Goal: Task Accomplishment & Management: Manage account settings

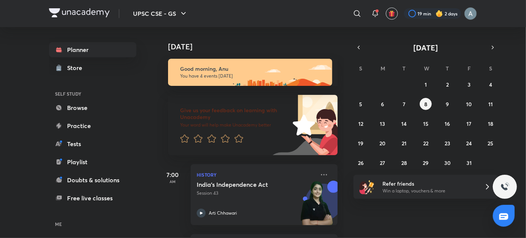
scroll to position [168, 0]
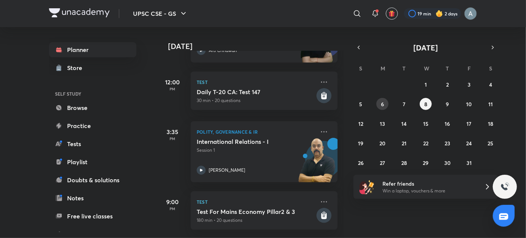
click at [384, 108] on button "6" at bounding box center [382, 104] width 12 height 12
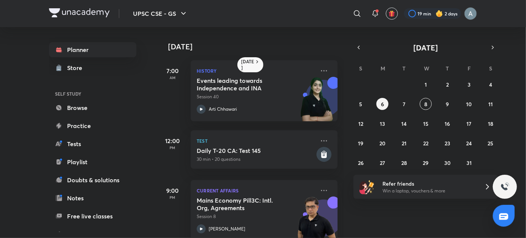
scroll to position [14, 0]
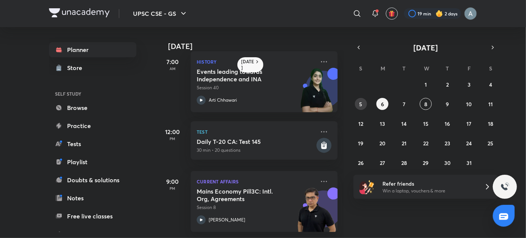
click at [363, 104] on button "5" at bounding box center [361, 104] width 12 height 12
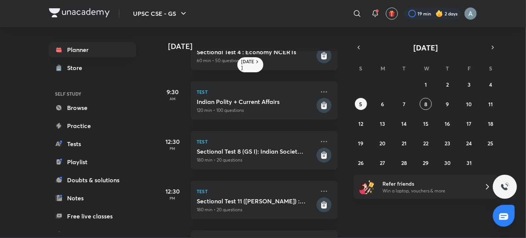
scroll to position [0, 0]
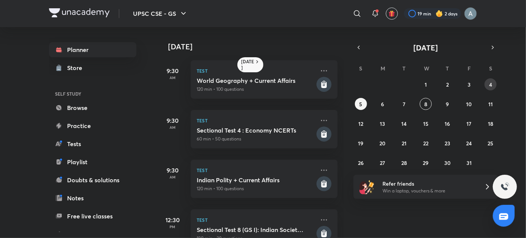
click at [485, 81] on button "4" at bounding box center [490, 84] width 12 height 12
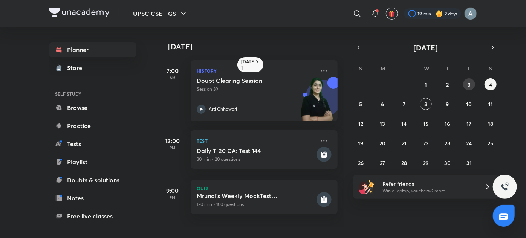
click at [465, 82] on button "3" at bounding box center [469, 84] width 12 height 12
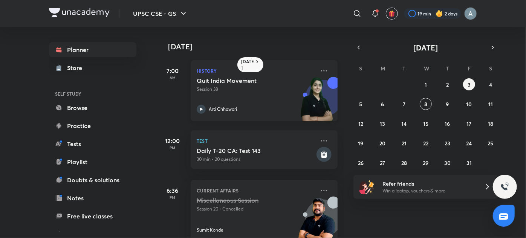
scroll to position [84, 0]
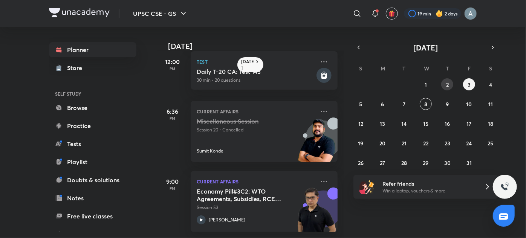
click at [451, 89] on button "2" at bounding box center [447, 84] width 12 height 12
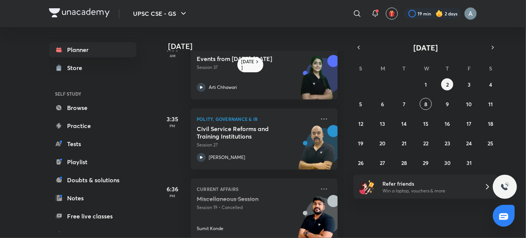
scroll to position [0, 0]
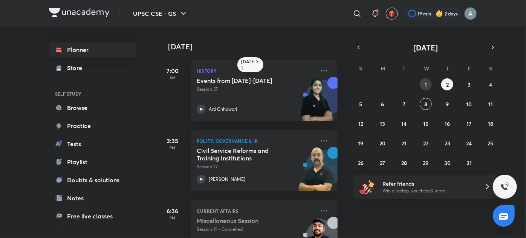
click at [423, 82] on button "1" at bounding box center [426, 84] width 12 height 12
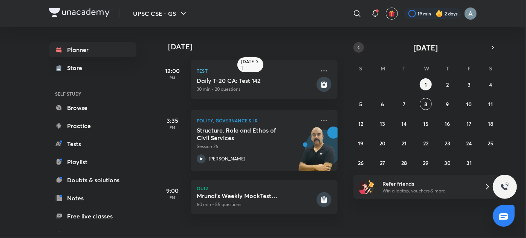
click at [359, 51] on button "button" at bounding box center [358, 47] width 11 height 11
click at [402, 163] on abbr "30" at bounding box center [404, 162] width 6 height 7
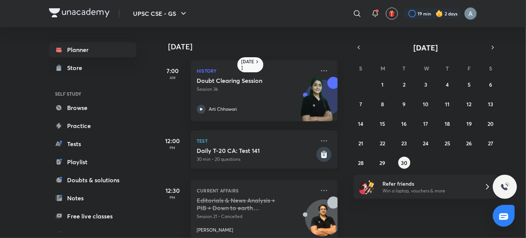
scroll to position [204, 0]
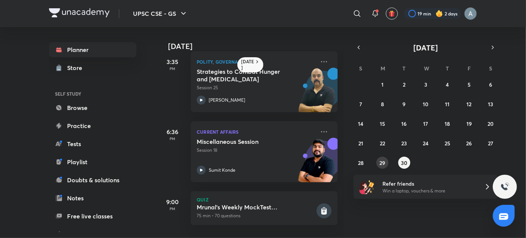
click at [379, 162] on button "29" at bounding box center [382, 163] width 12 height 12
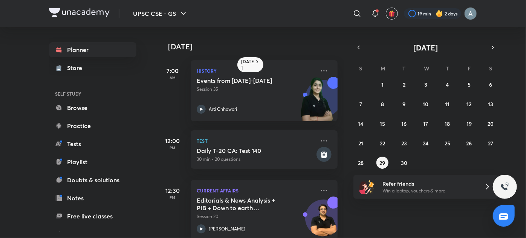
click at [396, 161] on div "31 1 2 3 4 5 6 7 8 9 10 11 12 13 14 15 16 17 18 19 20 21 22 23 24 25 26 27 28 2…" at bounding box center [425, 123] width 145 height 90
click at [406, 162] on abbr "30" at bounding box center [404, 162] width 6 height 7
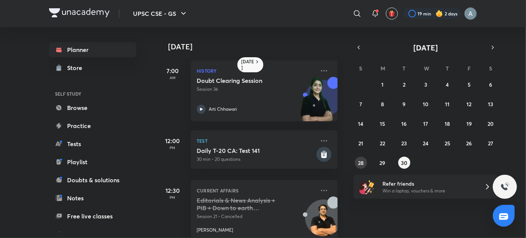
click at [358, 166] on abbr "28" at bounding box center [361, 162] width 6 height 7
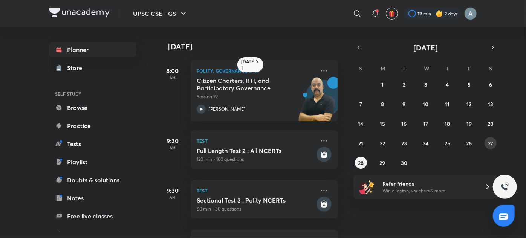
click at [490, 139] on button "27" at bounding box center [490, 143] width 12 height 12
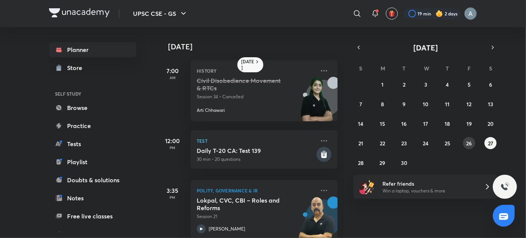
click at [468, 143] on abbr "26" at bounding box center [469, 143] width 6 height 7
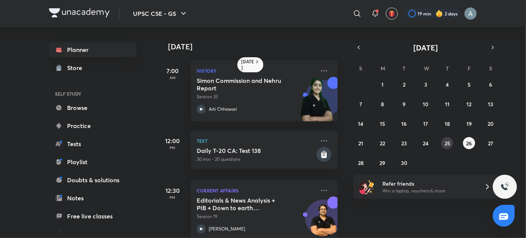
click at [450, 142] on button "25" at bounding box center [447, 143] width 12 height 12
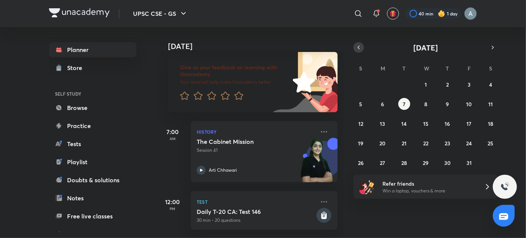
click at [353, 48] on button "button" at bounding box center [358, 47] width 11 height 11
click at [361, 48] on icon "button" at bounding box center [359, 47] width 6 height 7
click at [466, 141] on abbr "26" at bounding box center [469, 143] width 6 height 7
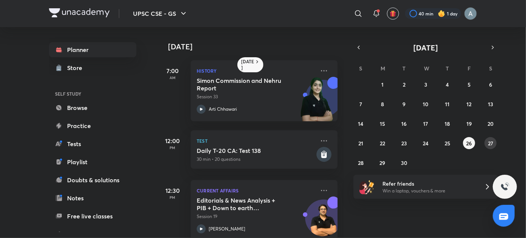
click at [494, 144] on button "27" at bounding box center [490, 143] width 12 height 12
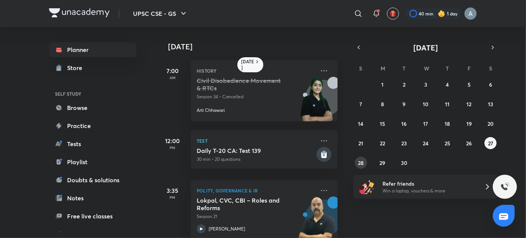
click at [358, 164] on abbr "28" at bounding box center [361, 162] width 6 height 7
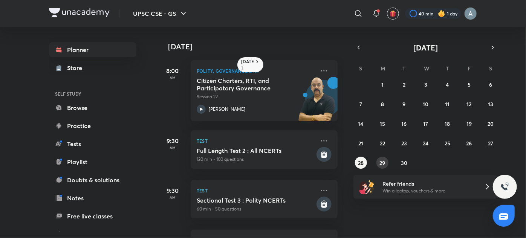
click at [387, 165] on button "29" at bounding box center [382, 163] width 12 height 12
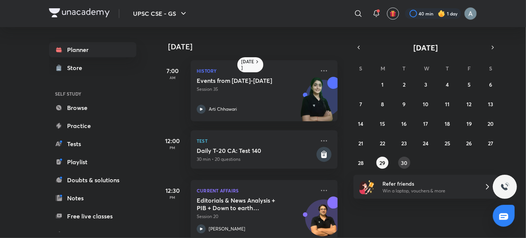
click at [407, 162] on abbr "30" at bounding box center [404, 162] width 6 height 7
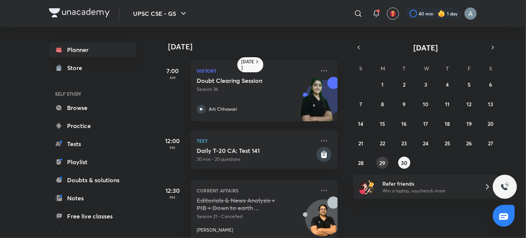
click at [382, 162] on abbr "29" at bounding box center [383, 162] width 6 height 7
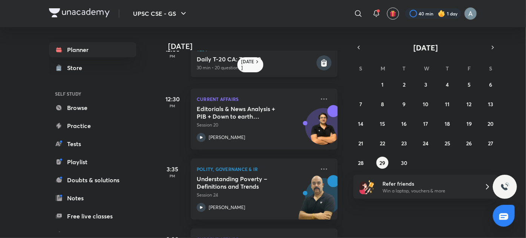
scroll to position [92, 0]
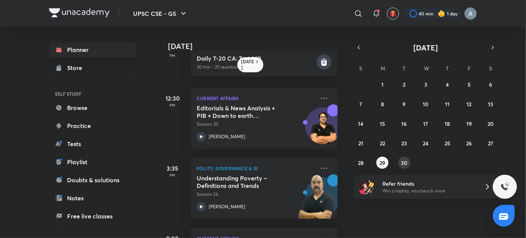
click at [405, 165] on abbr "30" at bounding box center [404, 162] width 6 height 7
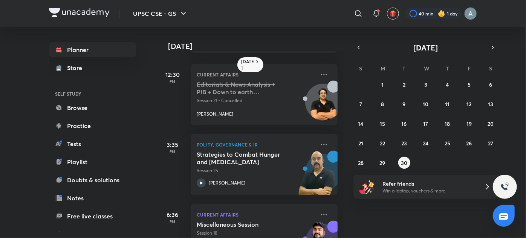
scroll to position [0, 0]
